Goal: Consume media (video, audio)

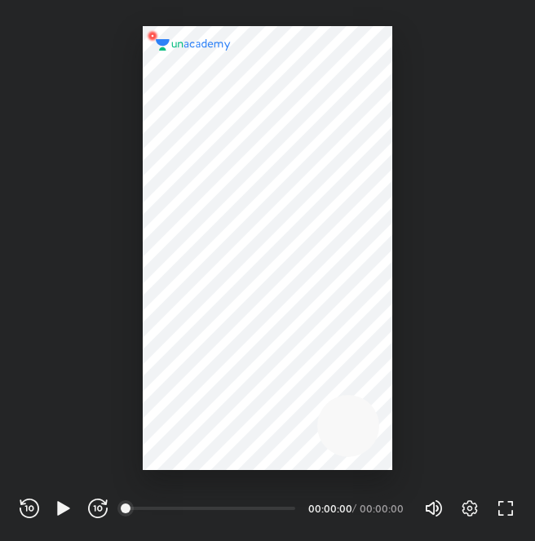
scroll to position [541, 535]
click at [55, 508] on icon "button" at bounding box center [64, 509] width 20 height 20
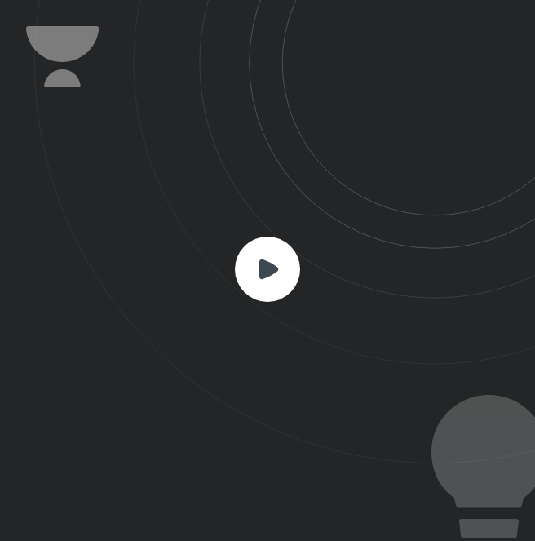
click at [268, 260] on icon at bounding box center [269, 269] width 20 height 20
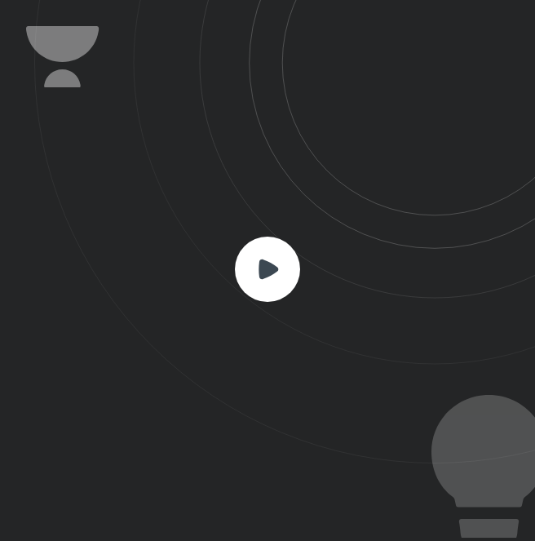
click at [268, 260] on icon at bounding box center [269, 269] width 20 height 20
click at [272, 271] on icon at bounding box center [269, 269] width 20 height 20
